Goal: Use online tool/utility: Utilize a website feature to perform a specific function

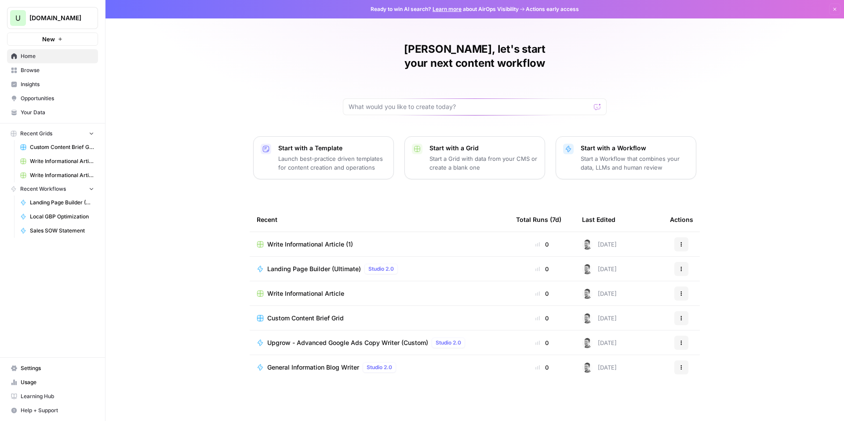
click at [211, 78] on div "Ryder, let's start your next content workflow Start with a Template Launch best…" at bounding box center [474, 210] width 738 height 421
click at [47, 67] on span "Browse" at bounding box center [57, 70] width 73 height 8
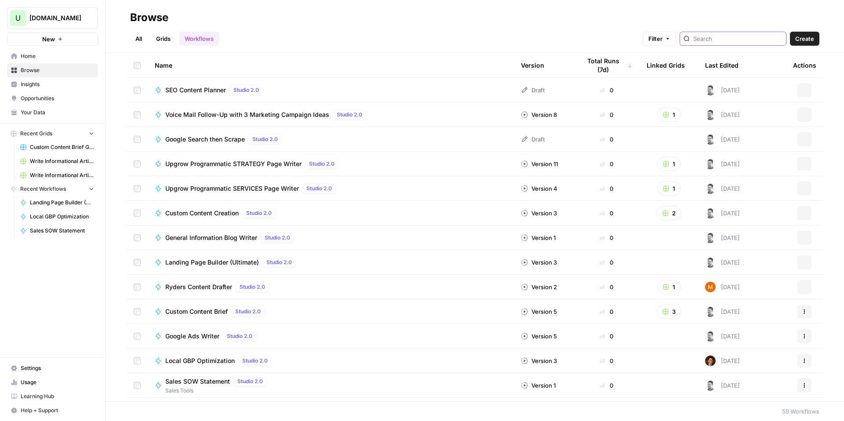
click at [722, 41] on input "search" at bounding box center [737, 38] width 89 height 9
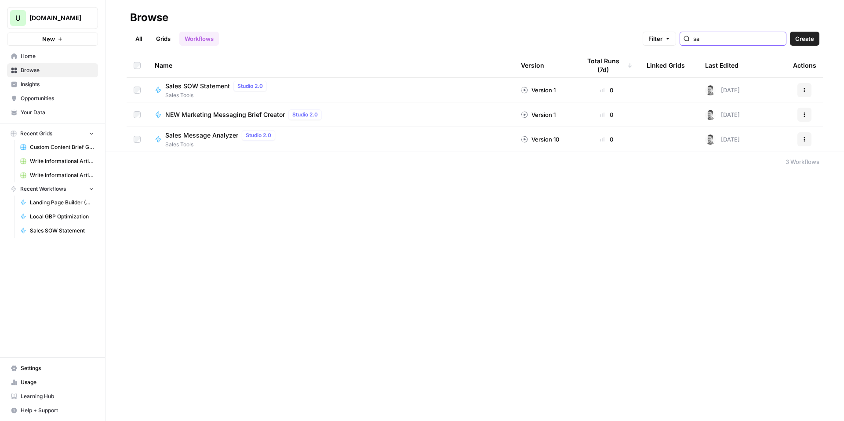
type input "sa"
click at [207, 143] on span "Sales Tools" at bounding box center [221, 145] width 113 height 8
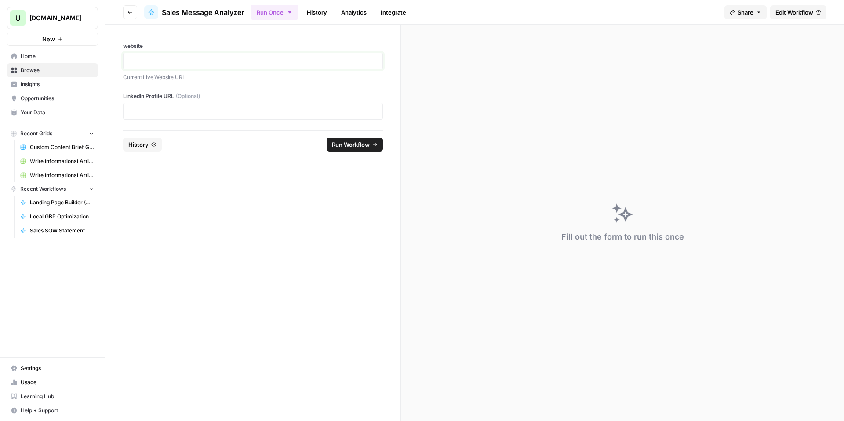
click at [178, 60] on p at bounding box center [253, 61] width 248 height 9
click at [215, 260] on form "**********" at bounding box center [252, 223] width 295 height 396
click at [156, 107] on p at bounding box center [253, 111] width 248 height 9
click at [349, 147] on span "Run Workflow" at bounding box center [351, 144] width 38 height 9
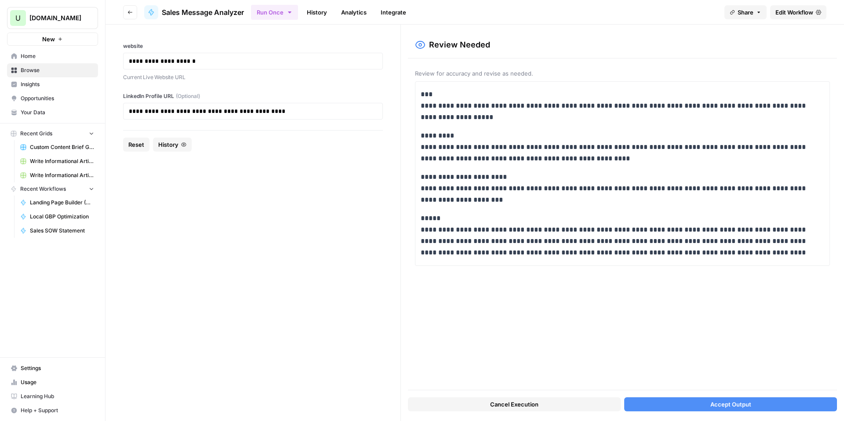
click at [720, 404] on span "Accept Output" at bounding box center [730, 404] width 41 height 9
